Goal: Check status

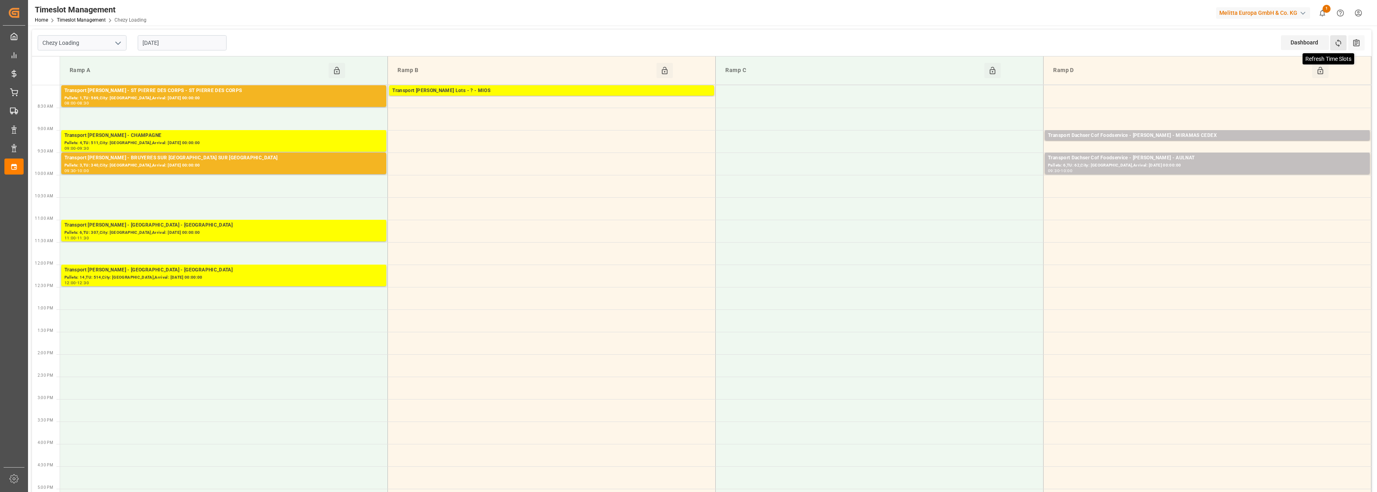
click at [1342, 43] on icon at bounding box center [1338, 43] width 8 height 8
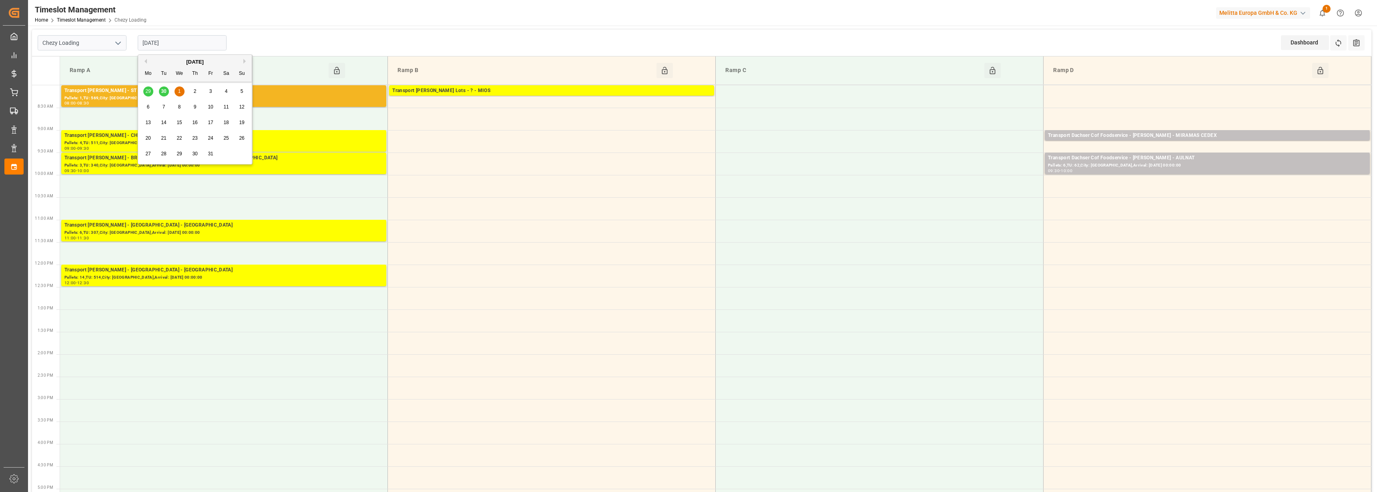
click at [161, 46] on input "[DATE]" at bounding box center [182, 42] width 89 height 15
click at [195, 91] on span "2" at bounding box center [195, 91] width 3 height 6
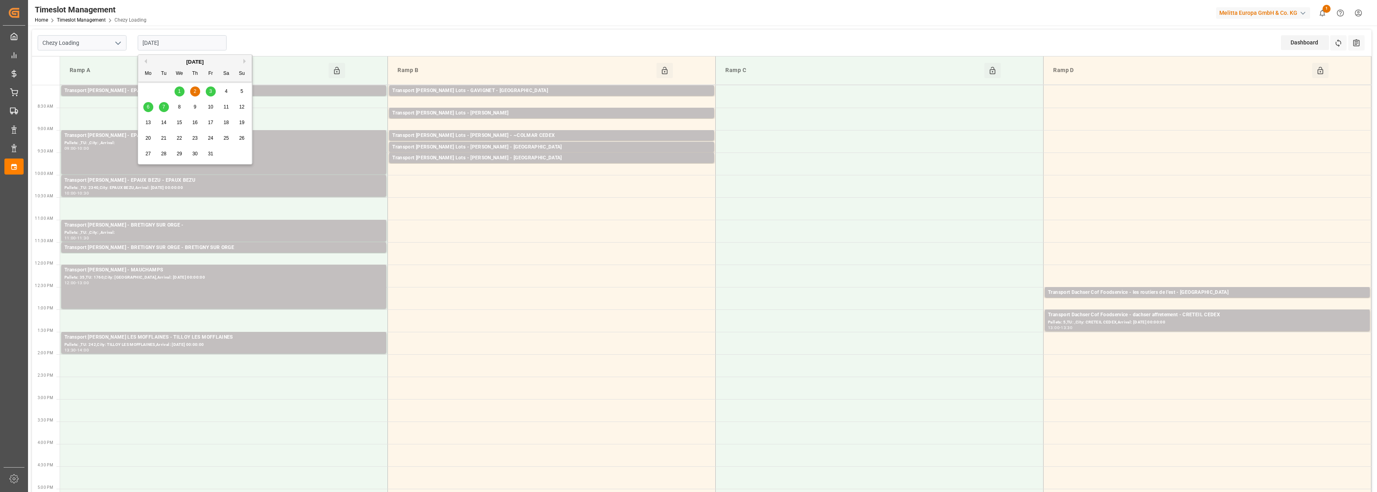
click at [172, 43] on input "[DATE]" at bounding box center [182, 42] width 89 height 15
click at [143, 59] on button "Previous Month" at bounding box center [144, 61] width 5 height 5
click at [166, 151] on span "30" at bounding box center [163, 154] width 5 height 6
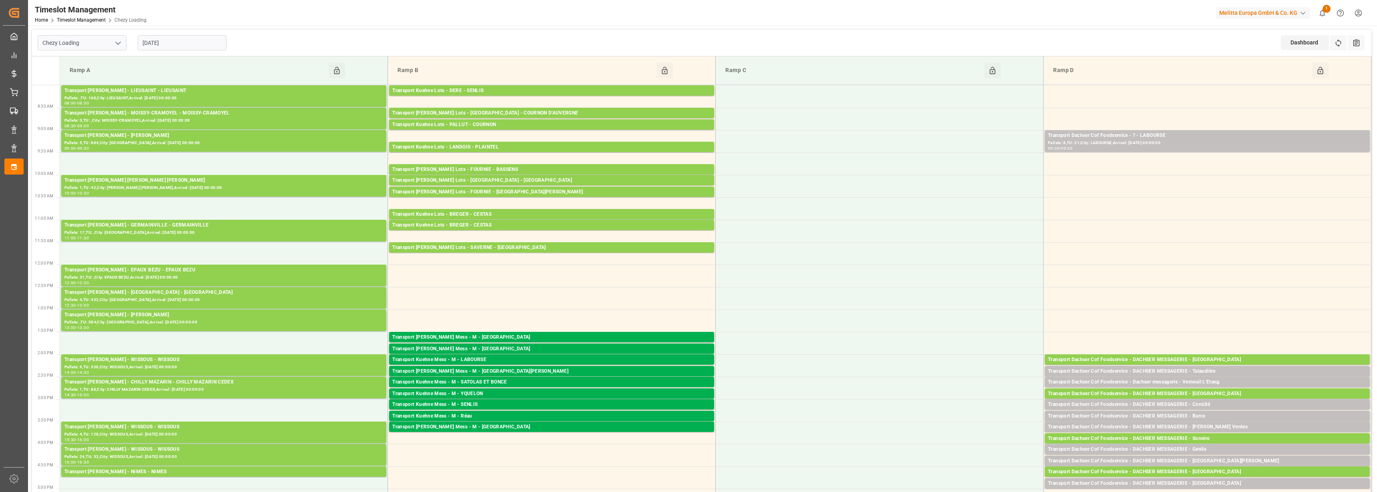
click at [160, 43] on input "[DATE]" at bounding box center [182, 42] width 89 height 15
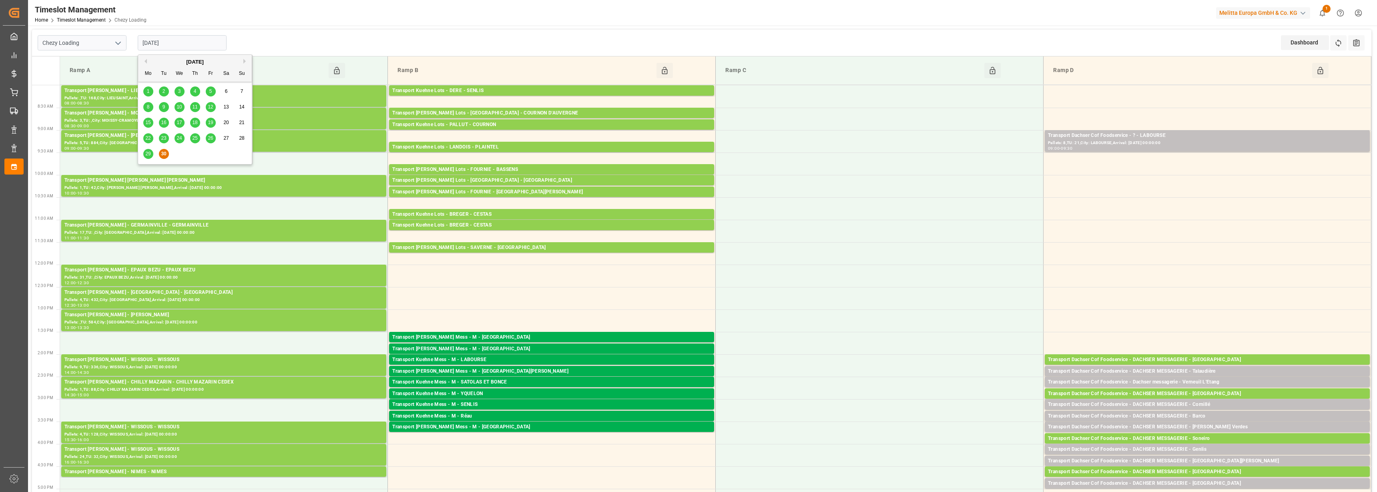
click at [371, 40] on div "Chezy Loading [DATE] Dashboard View Dashboard Refresh Time Slots All Audits" at bounding box center [702, 43] width 1340 height 27
click at [165, 36] on input "[DATE]" at bounding box center [182, 42] width 89 height 15
click at [245, 60] on button "Next Month" at bounding box center [245, 61] width 5 height 5
click at [181, 88] on div "1" at bounding box center [180, 92] width 10 height 10
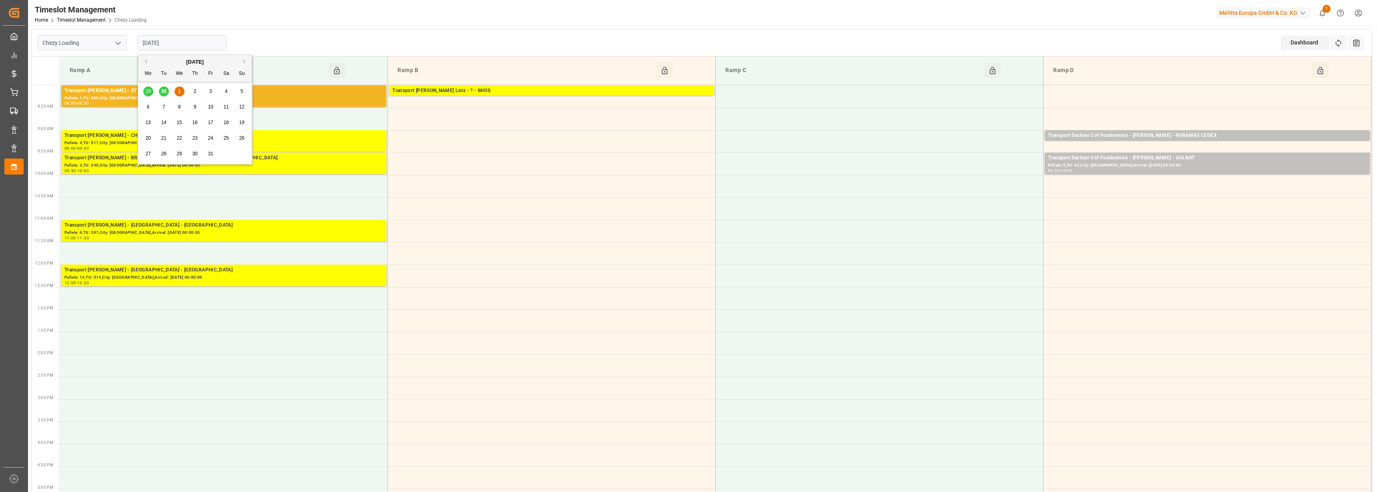
click at [183, 39] on input "[DATE]" at bounding box center [182, 42] width 89 height 15
click at [195, 88] on span "2" at bounding box center [195, 91] width 3 height 6
type input "[DATE]"
